Goal: Information Seeking & Learning: Find specific fact

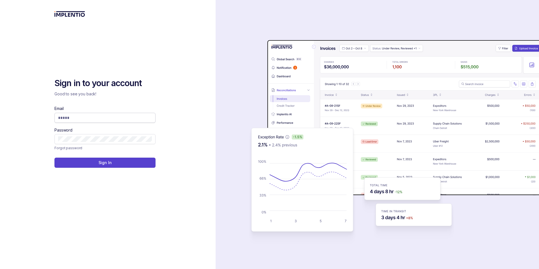
click at [132, 119] on input "Email" at bounding box center [105, 118] width 94 height 6
type input "**********"
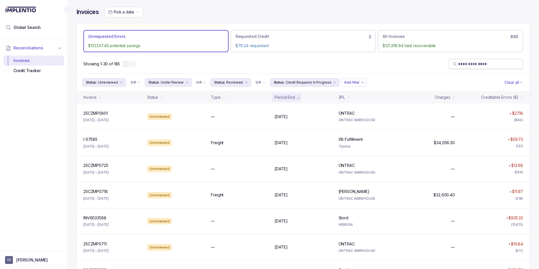
click at [467, 64] on input "search" at bounding box center [488, 64] width 61 height 6
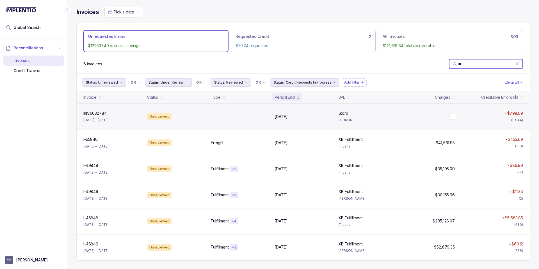
type input "**"
click at [409, 118] on div "— —" at bounding box center [428, 117] width 52 height 6
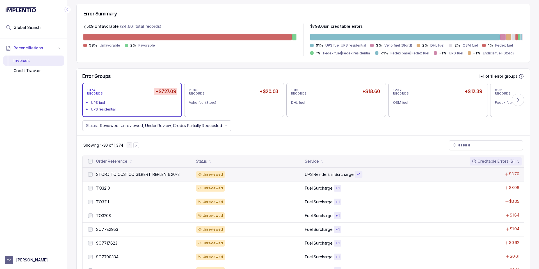
scroll to position [135, 0]
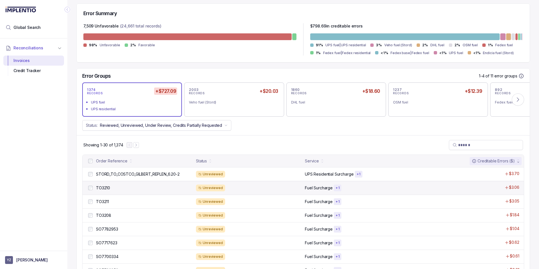
click at [250, 188] on div "Unreviewed" at bounding box center [249, 188] width 106 height 7
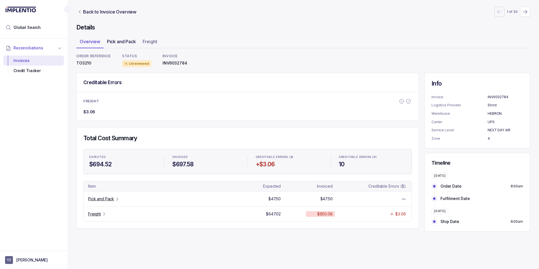
click at [135, 43] on p "Pick and Pack" at bounding box center [121, 41] width 29 height 7
click at [153, 45] on div "Freight" at bounding box center [149, 41] width 21 height 9
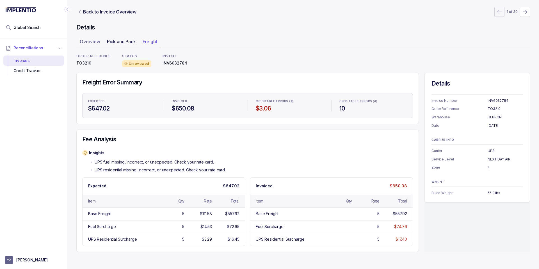
click at [127, 40] on p "Pick and Pack" at bounding box center [121, 41] width 29 height 7
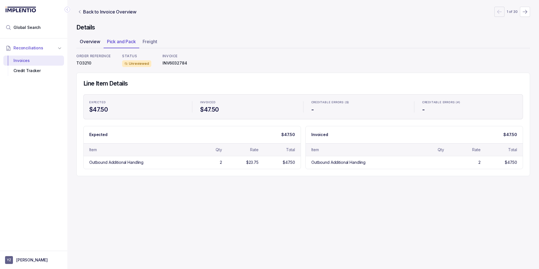
click at [93, 42] on p "Overview" at bounding box center [90, 41] width 20 height 7
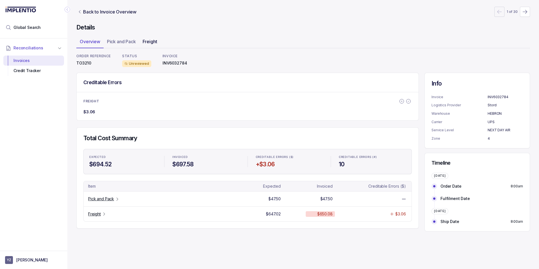
click at [145, 42] on p "Freight" at bounding box center [150, 41] width 15 height 7
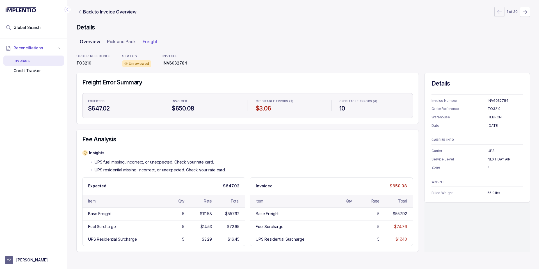
click at [88, 44] on p "Overview" at bounding box center [90, 41] width 20 height 7
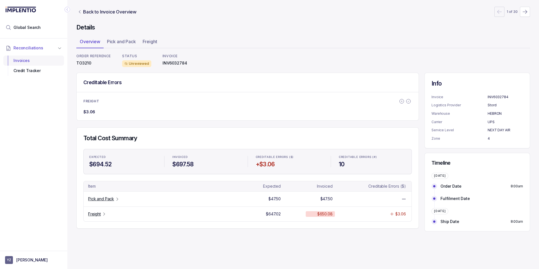
click at [48, 61] on div "Invoices" at bounding box center [34, 61] width 52 height 10
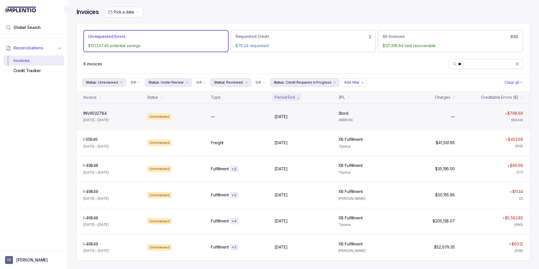
click at [132, 120] on div "INV6032784 INV6032784 [DATE] – [DATE]" at bounding box center [111, 117] width 61 height 12
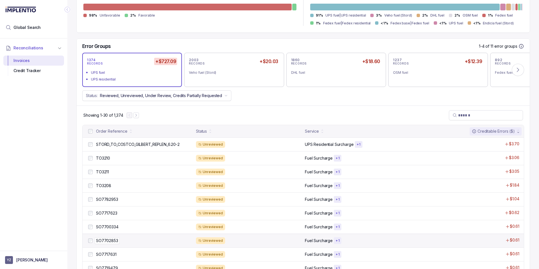
scroll to position [168, 0]
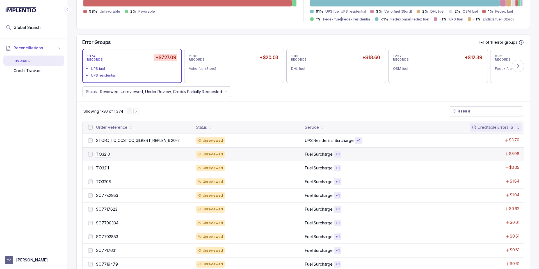
click at [120, 154] on div "TO3210 TO3210" at bounding box center [144, 155] width 97 height 6
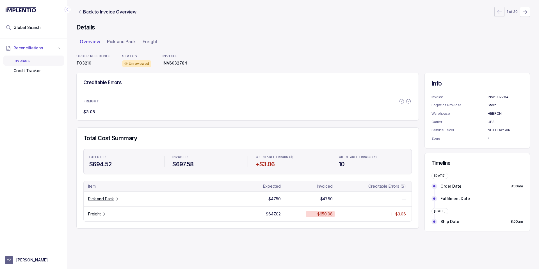
click at [35, 61] on div "Invoices" at bounding box center [34, 61] width 52 height 10
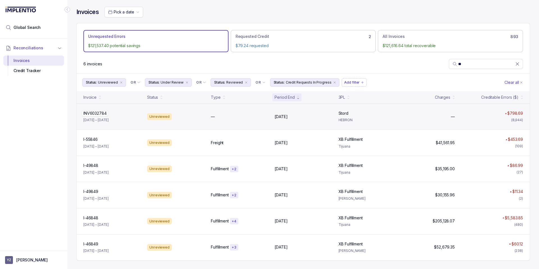
click at [109, 116] on div "INV6032784 INV6032784" at bounding box center [111, 114] width 57 height 6
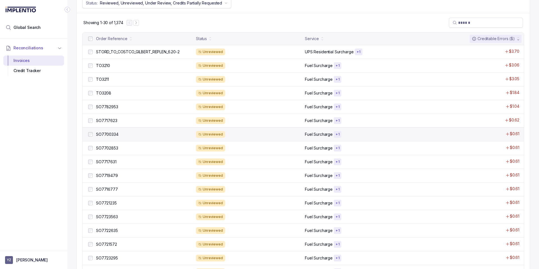
scroll to position [236, 0]
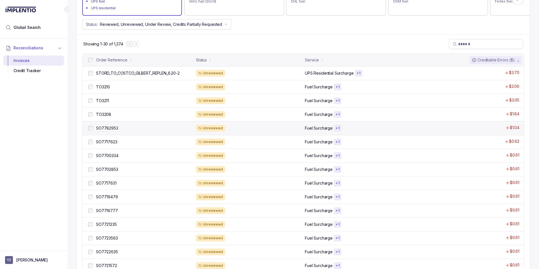
click at [127, 127] on div "SO7782953 SO7782953" at bounding box center [144, 128] width 97 height 6
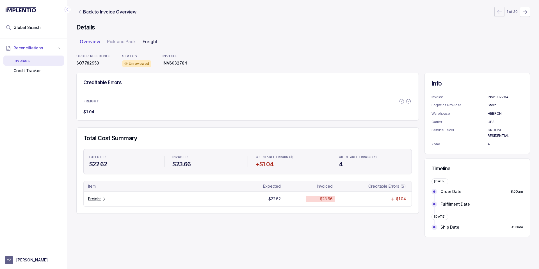
click at [149, 42] on p "Freight" at bounding box center [150, 41] width 15 height 7
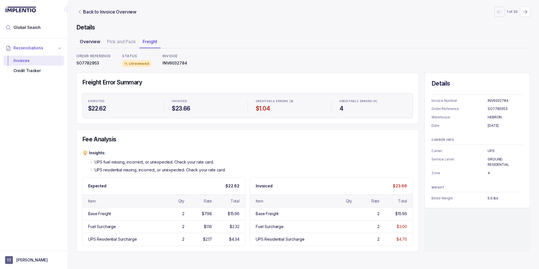
click at [95, 42] on p "Overview" at bounding box center [90, 41] width 20 height 7
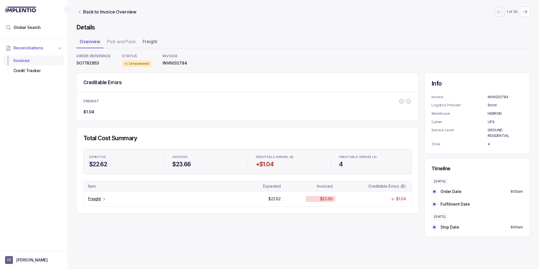
click at [38, 59] on div "Invoices" at bounding box center [34, 61] width 52 height 10
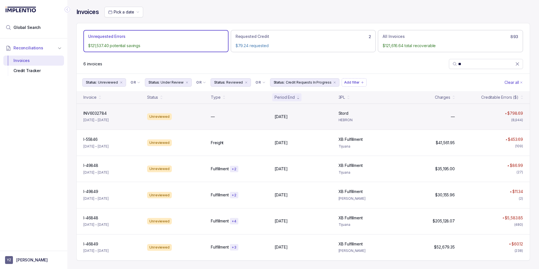
click at [120, 117] on div "INV6032784 INV6032784 [DATE] – [DATE]" at bounding box center [111, 117] width 61 height 12
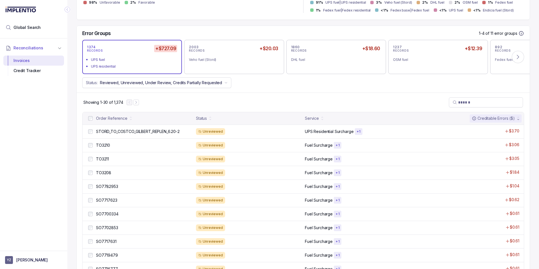
scroll to position [202, 0]
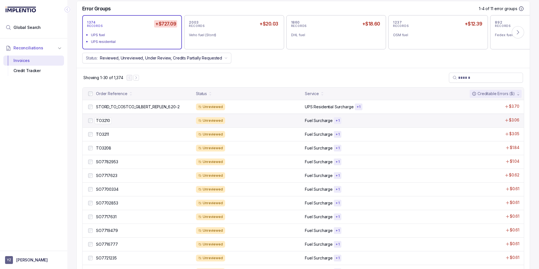
click at [133, 123] on div "TO3210 TO3210" at bounding box center [144, 121] width 97 height 6
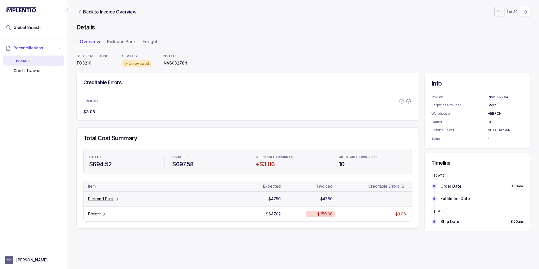
click at [108, 200] on p "Pick and Pack" at bounding box center [101, 199] width 26 height 6
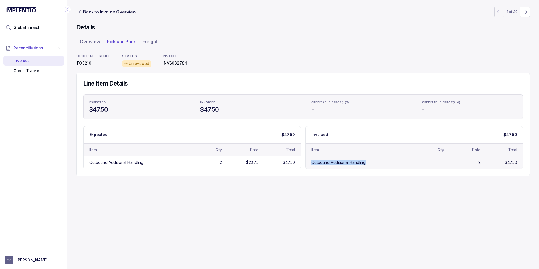
drag, startPoint x: 309, startPoint y: 164, endPoint x: 412, endPoint y: 161, distance: 103.3
click at [412, 161] on div "Outbound Additional Handling 2 $47.50" at bounding box center [414, 162] width 217 height 13
copy div "Outbound Additional Handling"
click at [90, 42] on p "Overview" at bounding box center [90, 41] width 20 height 7
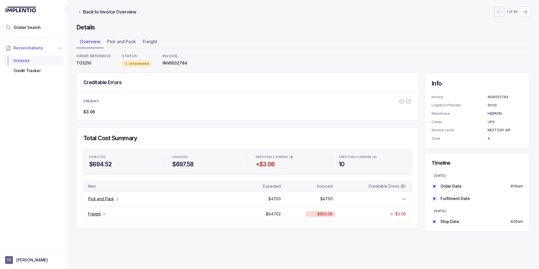
click at [16, 60] on div "Invoices" at bounding box center [34, 61] width 52 height 10
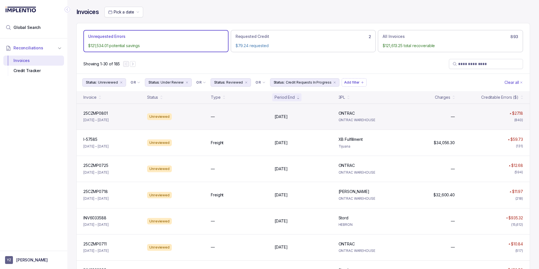
click at [136, 119] on div "25CZMP0801 25CZMP0801 Jul 26 – Aug 1, 2025" at bounding box center [111, 117] width 61 height 12
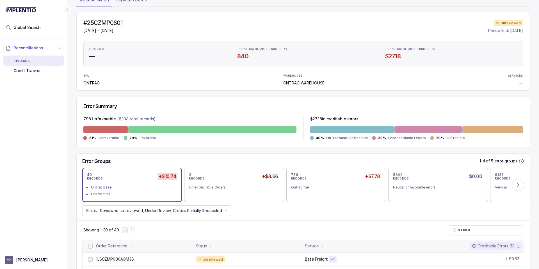
scroll to position [135, 0]
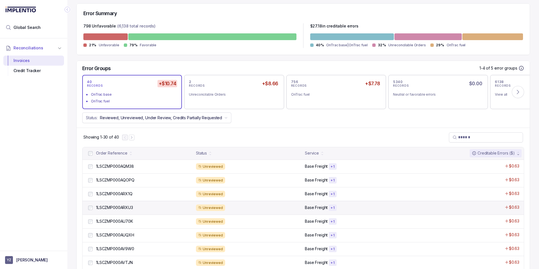
click at [142, 211] on div "1LSCZMP000ARXU3 1LSCZMP000ARXU3 Unreviewed Base Freight + 1 $0.63" at bounding box center [303, 208] width 441 height 14
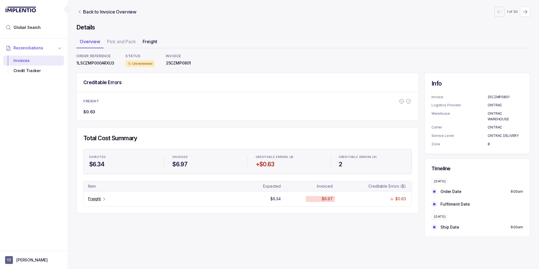
click at [154, 42] on p "Freight" at bounding box center [150, 41] width 15 height 7
